Goal: Task Accomplishment & Management: Manage account settings

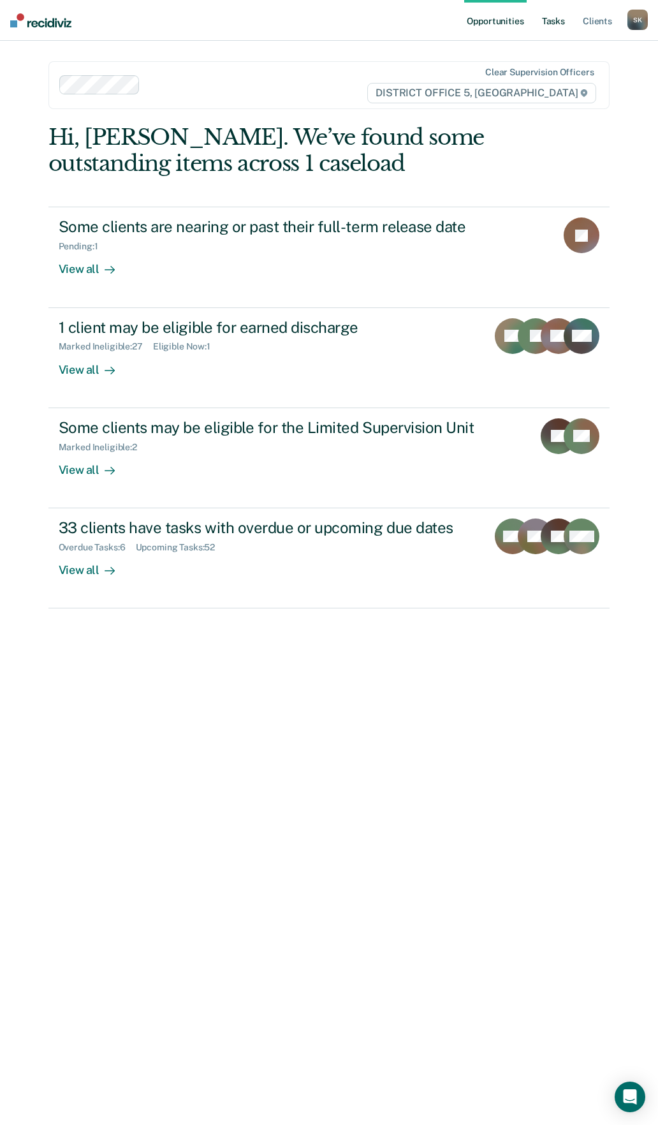
click at [559, 22] on link "Tasks" at bounding box center [553, 20] width 28 height 41
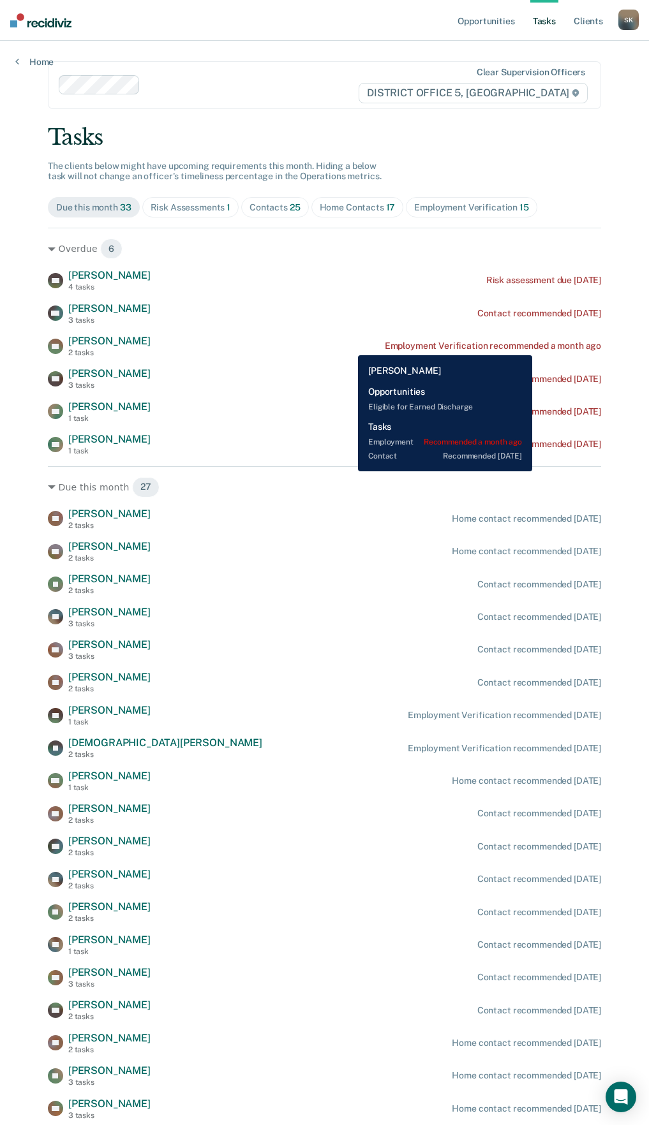
click at [533, 346] on div "Employment Verification recommended a month ago" at bounding box center [493, 346] width 216 height 11
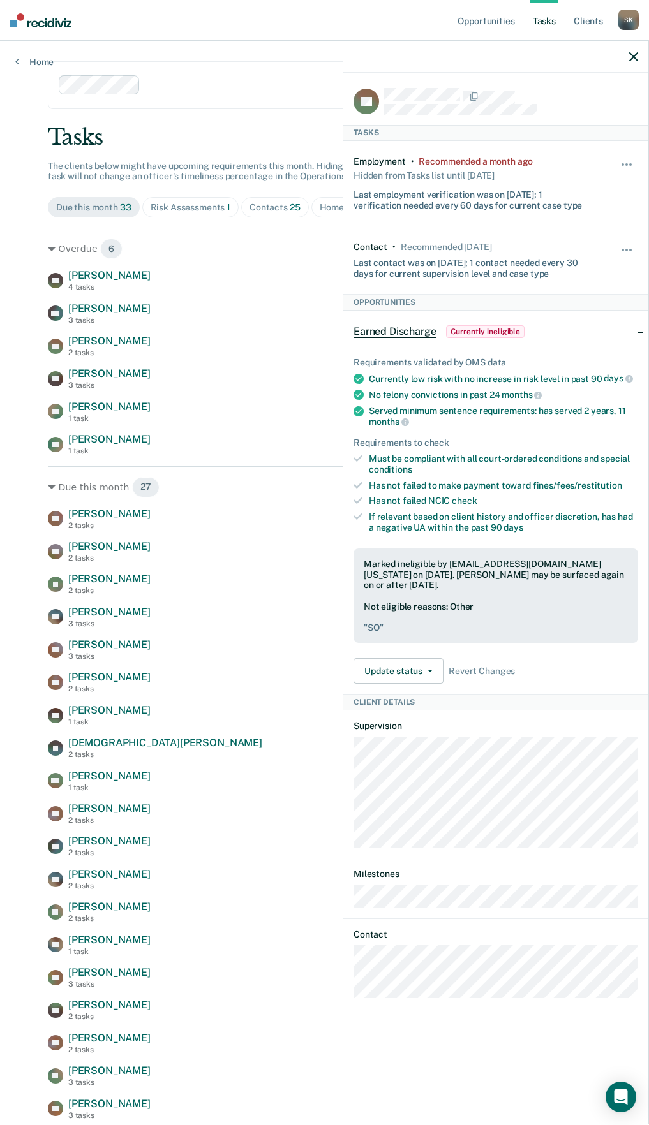
click at [619, 158] on div "Hide from tasks list for... 7 days 30 days 90 days" at bounding box center [627, 183] width 22 height 55
click at [625, 163] on span "button" at bounding box center [626, 164] width 3 height 3
click at [582, 265] on button "90 days" at bounding box center [592, 266] width 92 height 20
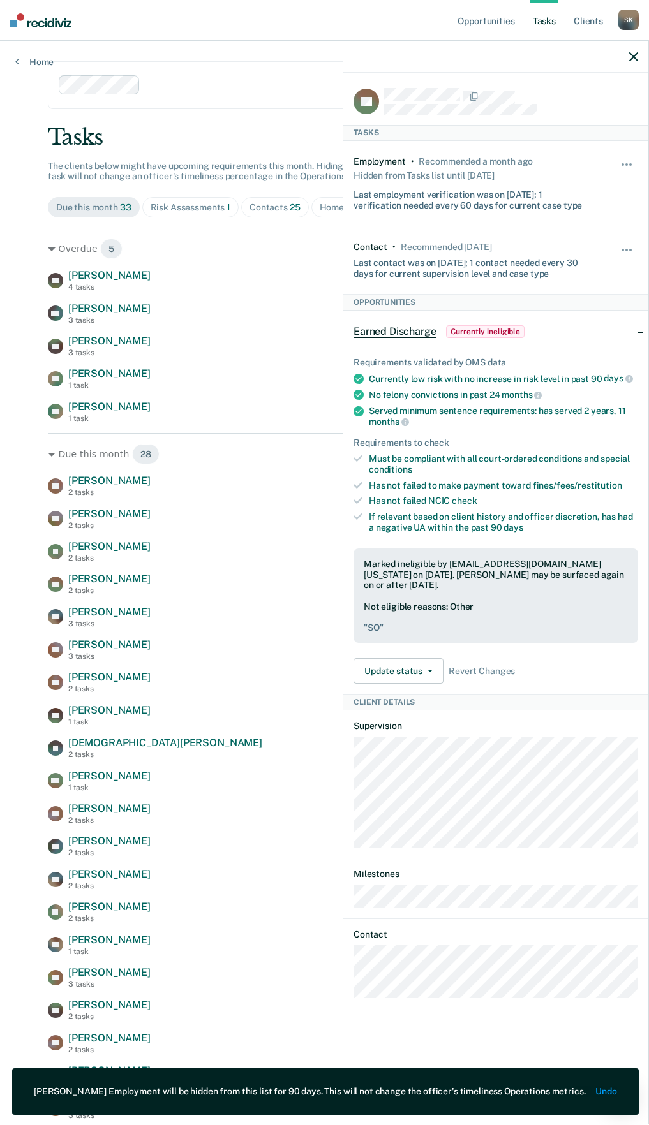
click at [633, 53] on icon "button" at bounding box center [633, 56] width 9 height 9
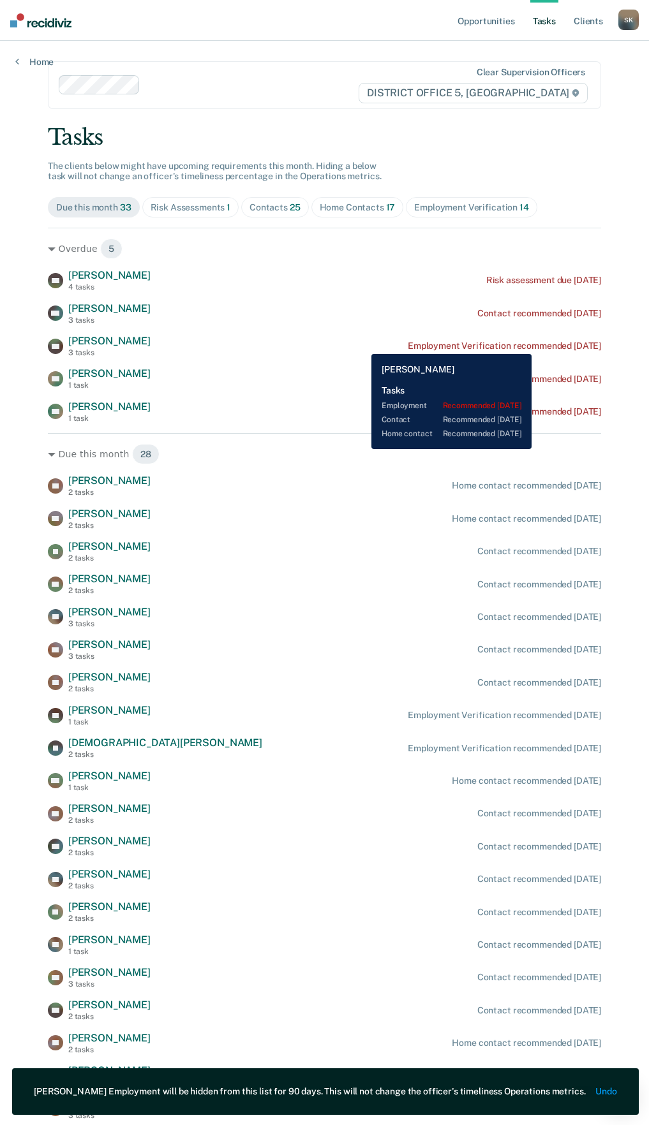
drag, startPoint x: 543, startPoint y: 344, endPoint x: 370, endPoint y: 301, distance: 178.2
click at [370, 301] on div "KH [PERSON_NAME] 4 tasks Risk assessment due [DATE] WS [PERSON_NAME] 3 tasks Co…" at bounding box center [324, 346] width 553 height 154
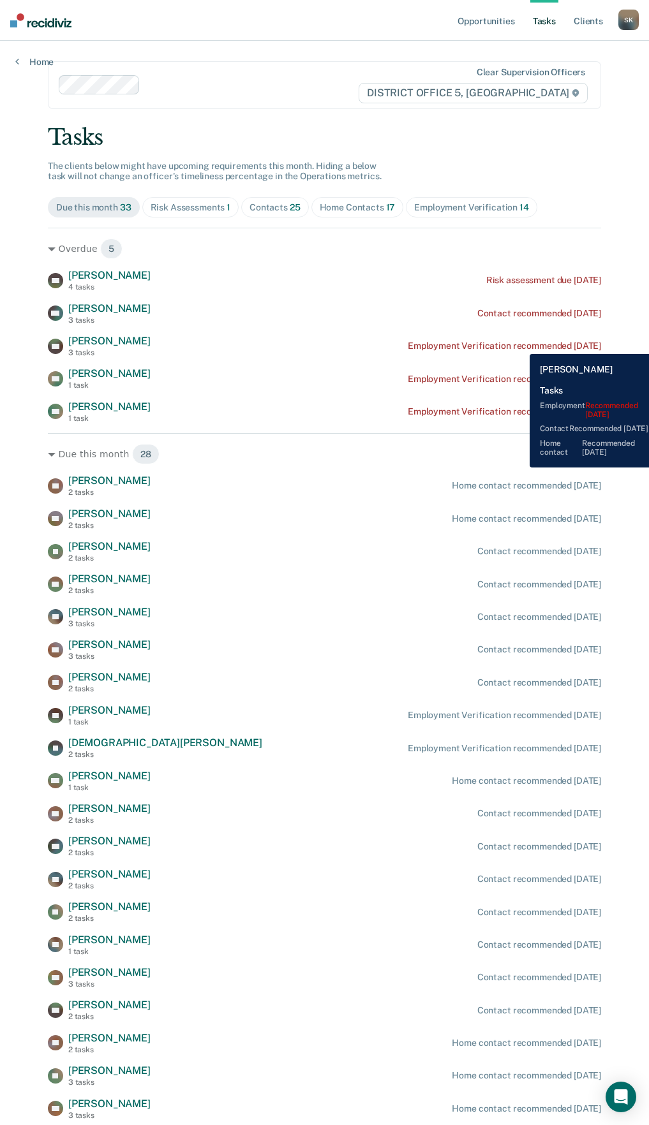
click at [520, 344] on div "Employment Verification recommended [DATE]" at bounding box center [503, 346] width 193 height 11
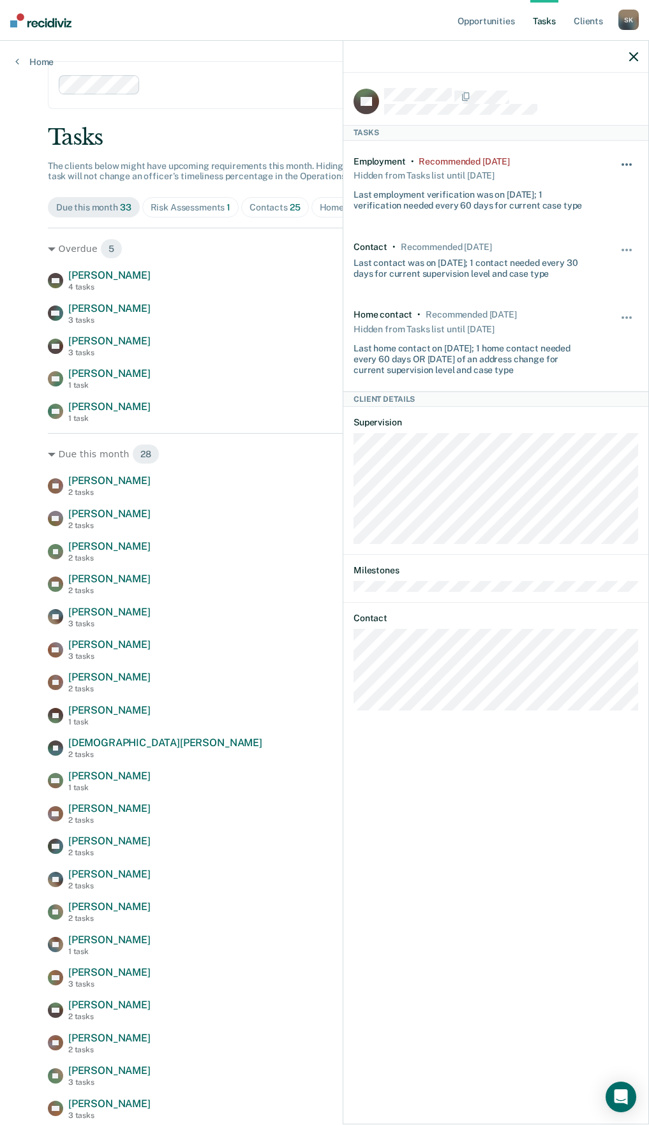
click at [620, 166] on button "button" at bounding box center [627, 171] width 22 height 20
click at [582, 260] on button "90 days" at bounding box center [592, 266] width 92 height 20
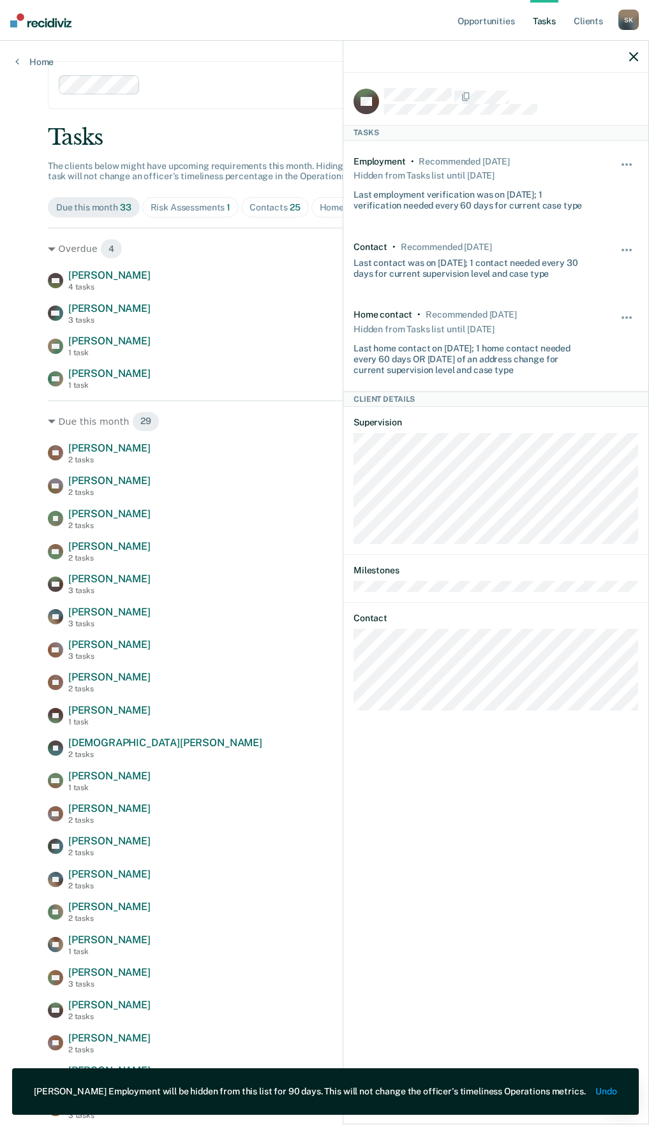
click at [632, 55] on icon "button" at bounding box center [633, 56] width 9 height 9
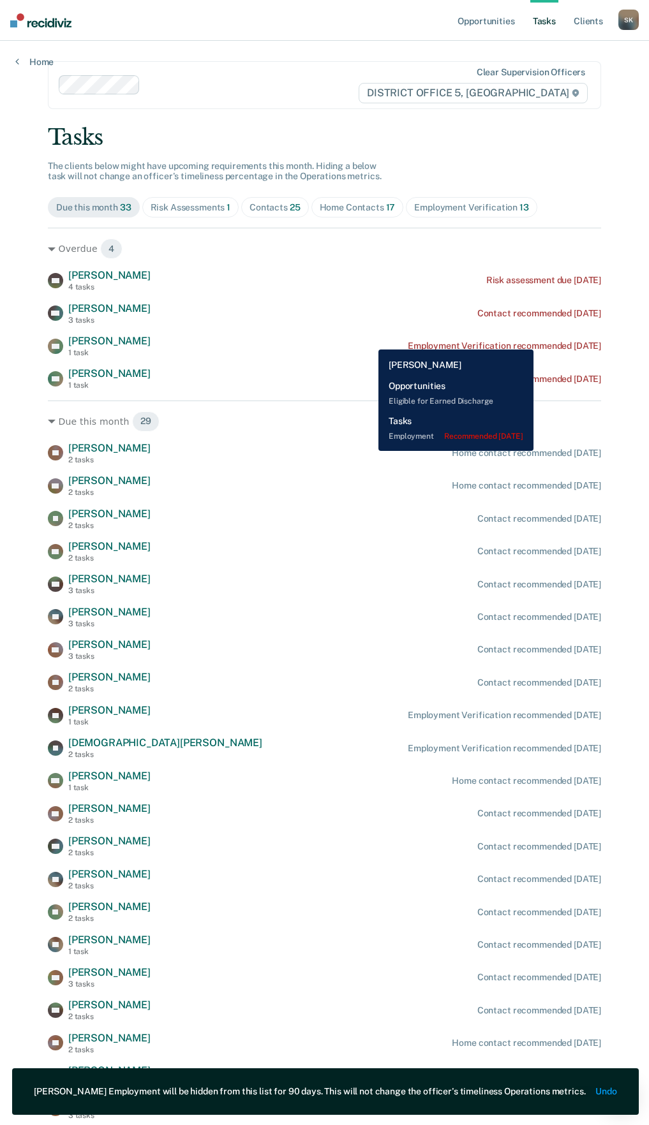
click at [548, 340] on div "GA [PERSON_NAME] 1 task Employment Verification recommended [DATE]" at bounding box center [324, 346] width 553 height 22
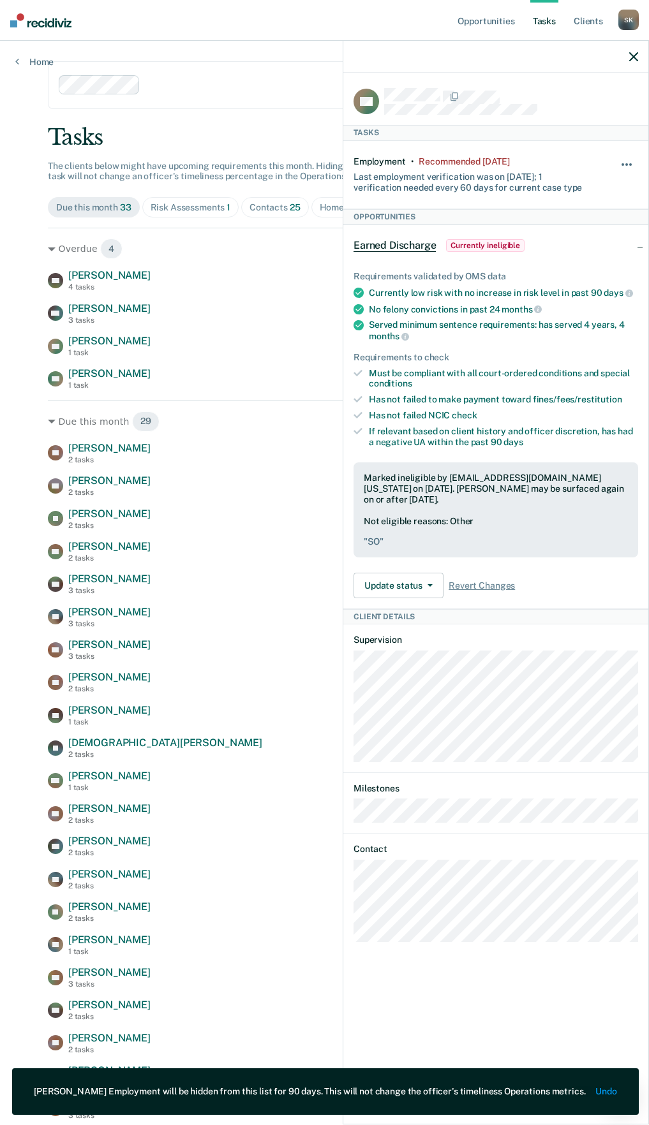
click at [626, 165] on button "button" at bounding box center [627, 171] width 22 height 20
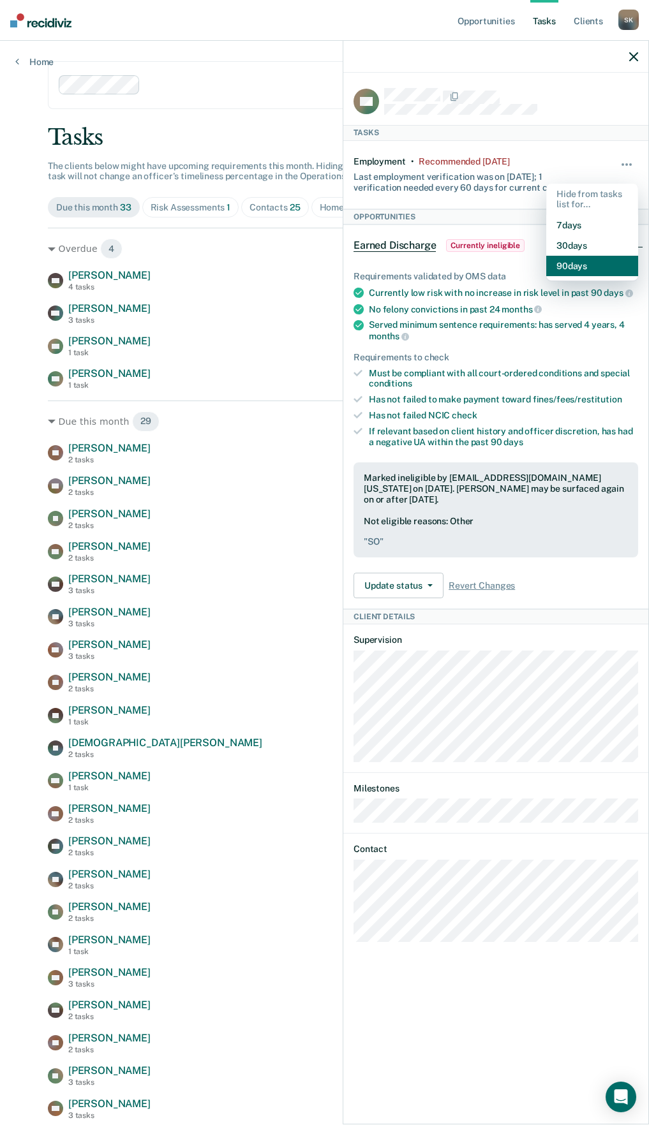
click at [591, 265] on button "90 days" at bounding box center [592, 266] width 92 height 20
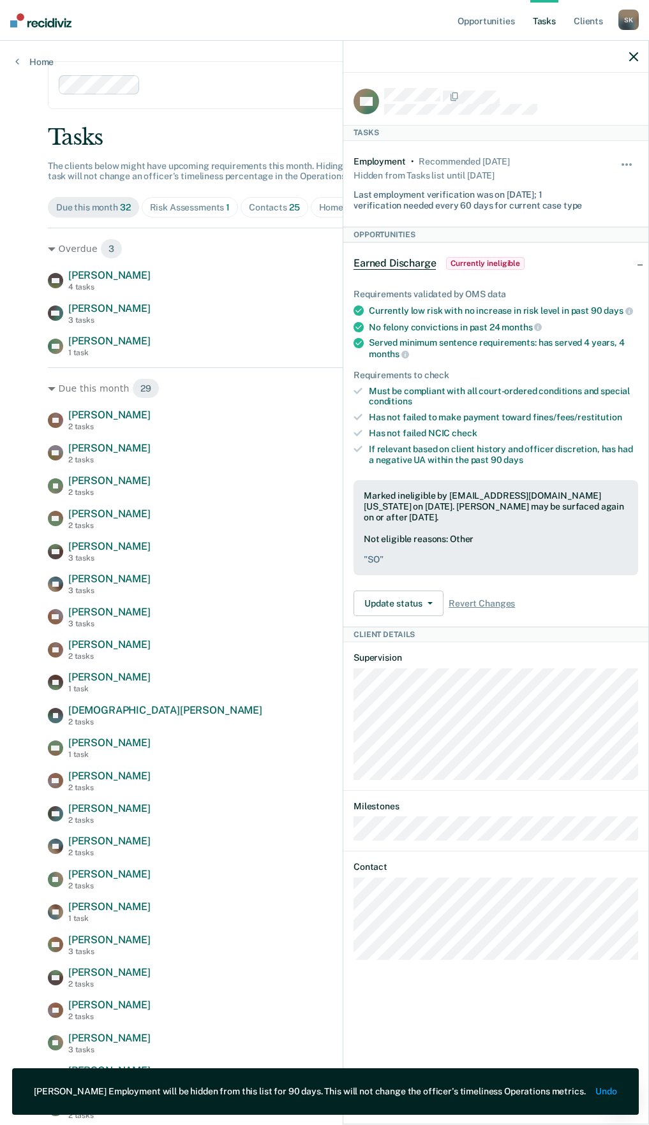
click at [629, 56] on icon "button" at bounding box center [633, 56] width 9 height 9
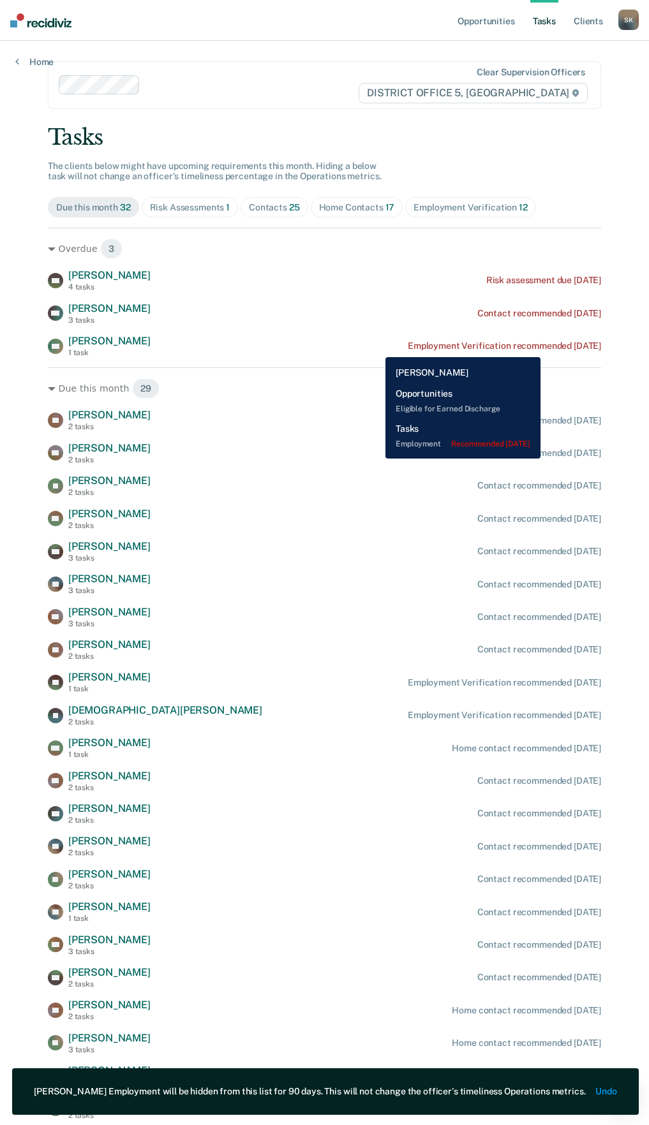
click at [555, 348] on div "Employment Verification recommended [DATE]" at bounding box center [503, 346] width 193 height 11
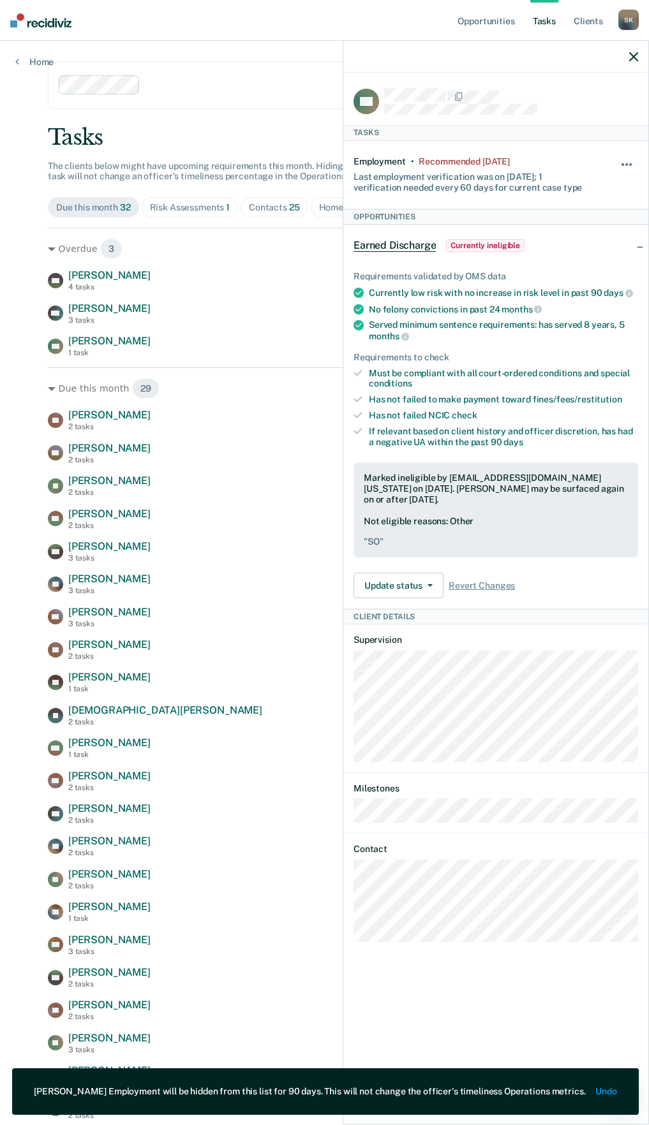
click at [630, 163] on span "button" at bounding box center [630, 164] width 3 height 3
click at [571, 270] on button "90 days" at bounding box center [592, 266] width 92 height 20
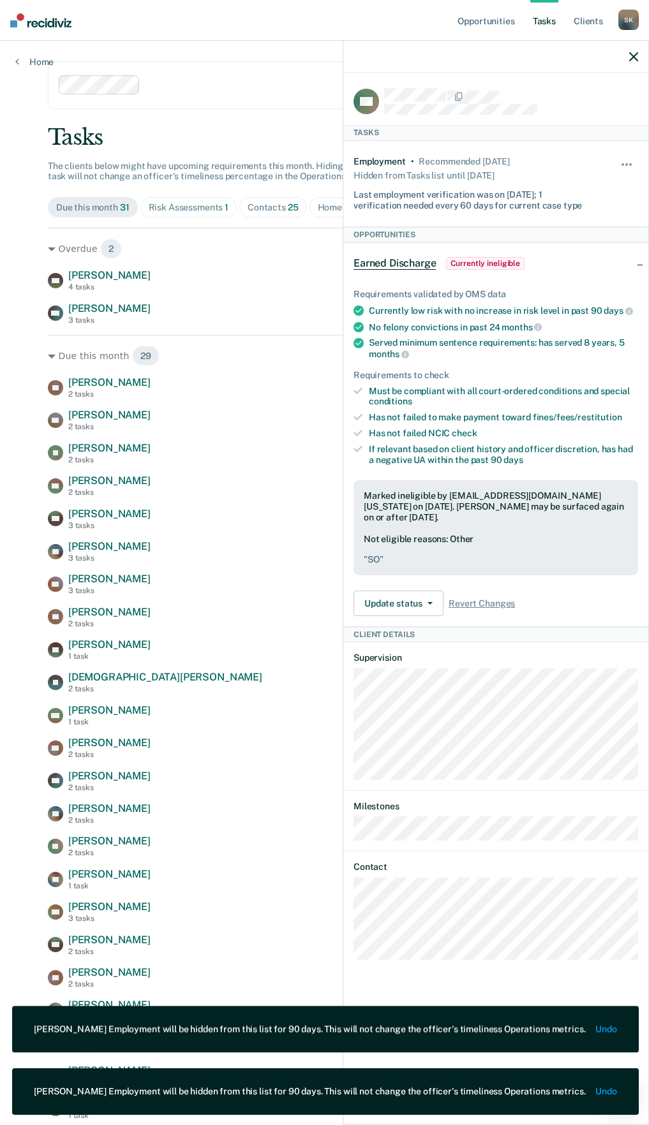
click at [635, 53] on icon "button" at bounding box center [633, 56] width 9 height 9
